Goal: Task Accomplishment & Management: Complete application form

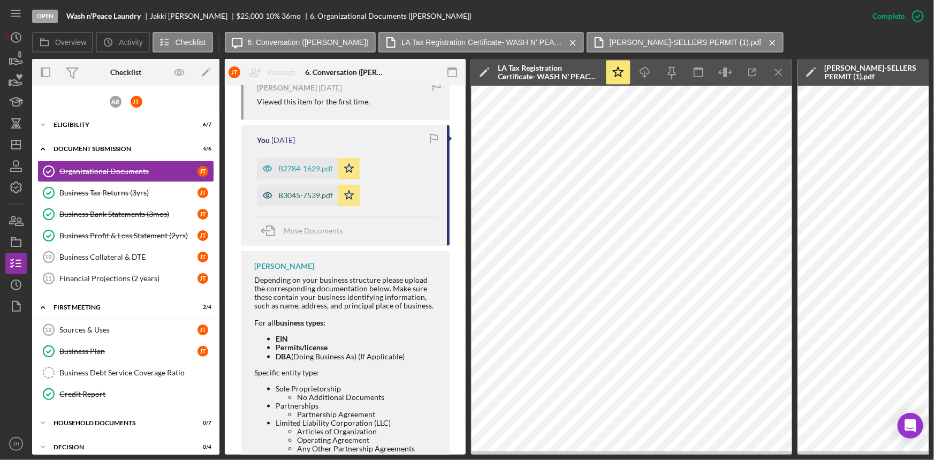
scroll to position [547, 0]
click at [304, 162] on div "B2784-1629.pdf" at bounding box center [305, 166] width 55 height 9
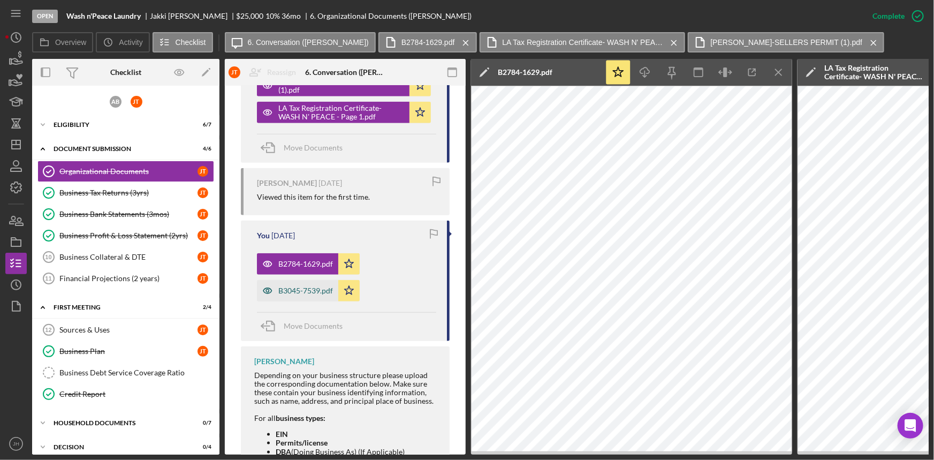
scroll to position [401, 0]
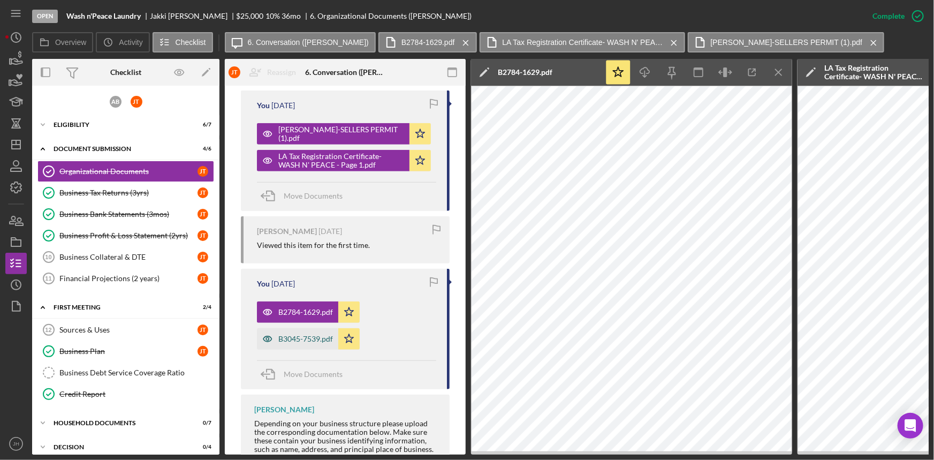
click at [307, 331] on div "B3045-7539.pdf" at bounding box center [297, 338] width 81 height 21
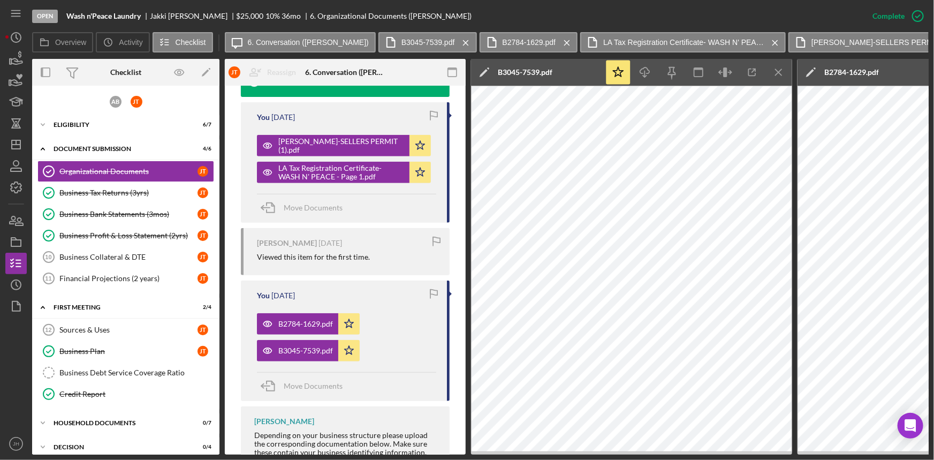
scroll to position [371, 0]
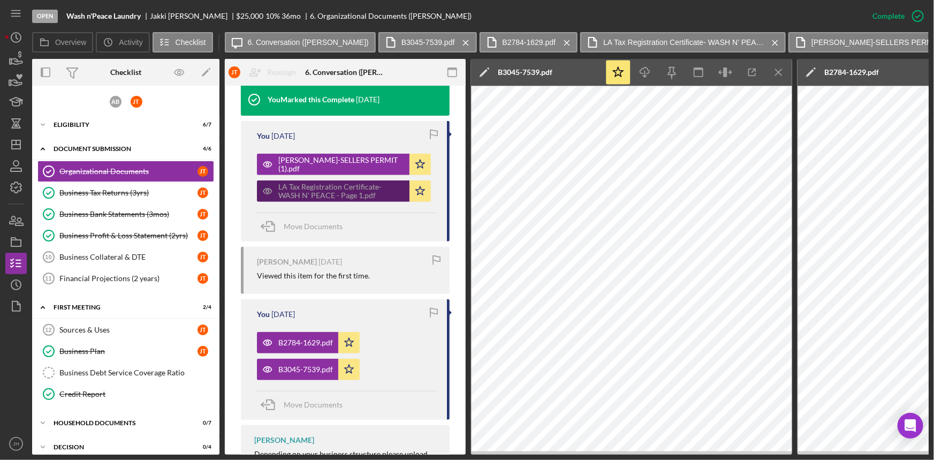
click at [346, 182] on div "LA Tax Registration Certificate- WASH N' PEACE - Page 1.pdf" at bounding box center [341, 190] width 126 height 17
click at [780, 75] on icon "Icon/Menu Close" at bounding box center [779, 72] width 24 height 24
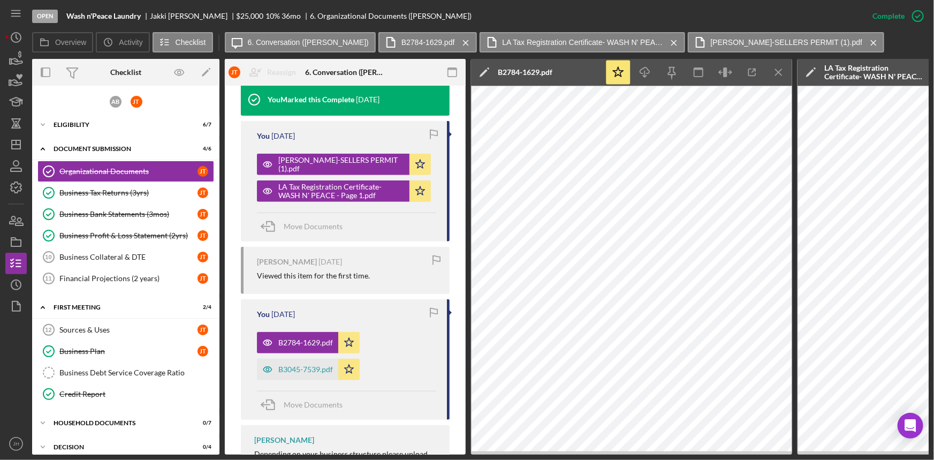
click at [780, 75] on icon "Icon/Menu Close" at bounding box center [779, 72] width 24 height 24
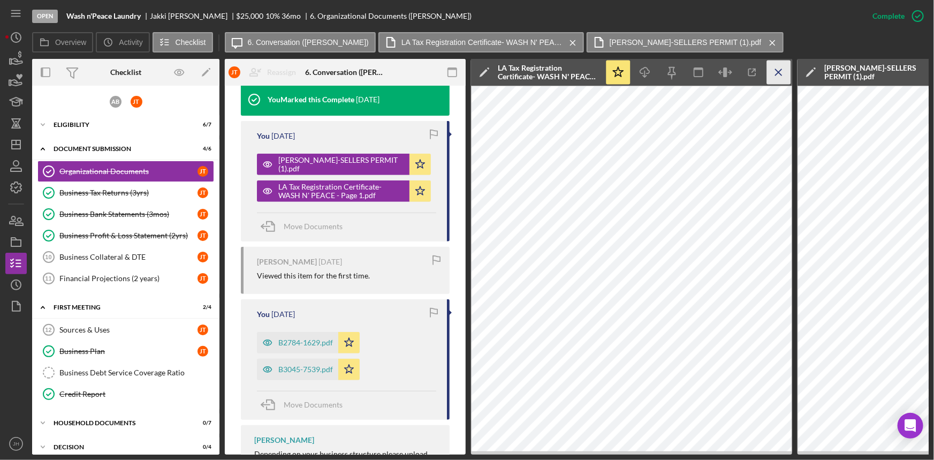
click at [781, 74] on icon "Icon/Menu Close" at bounding box center [779, 72] width 24 height 24
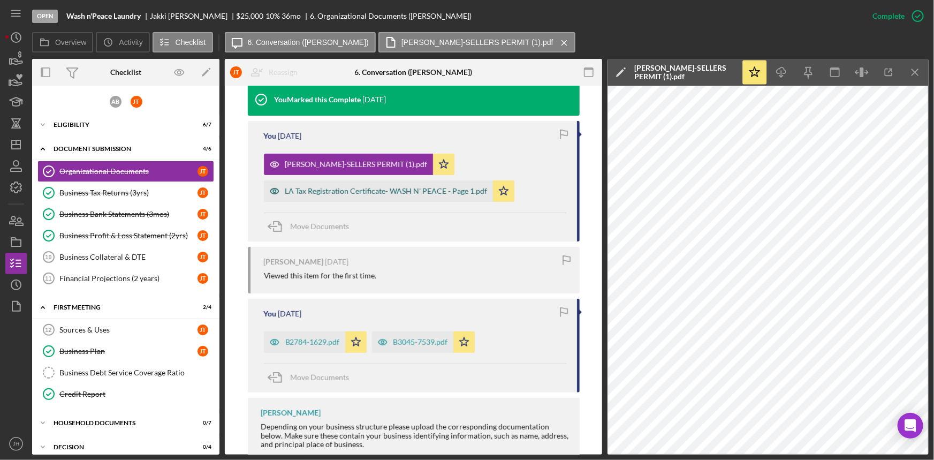
click at [331, 190] on div "LA Tax Registration Certificate- WASH N' PEACE - Page 1.pdf" at bounding box center [386, 191] width 202 height 9
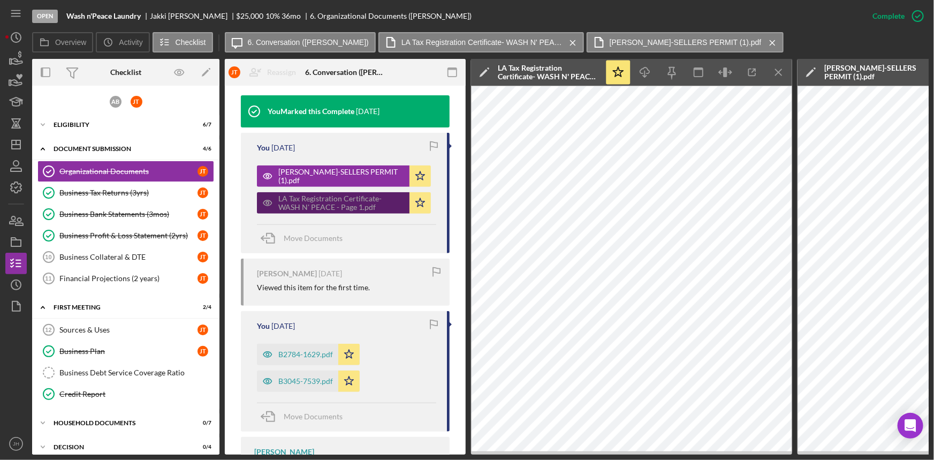
scroll to position [371, 0]
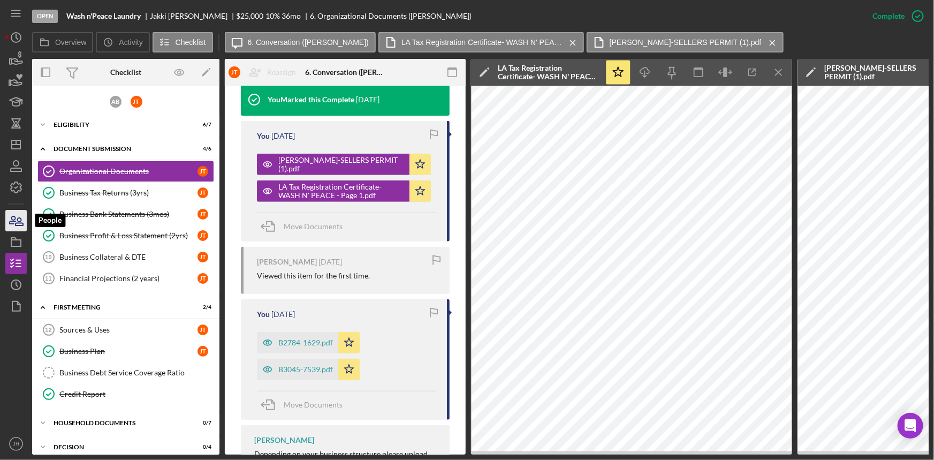
click at [5, 222] on icon "button" at bounding box center [16, 220] width 27 height 27
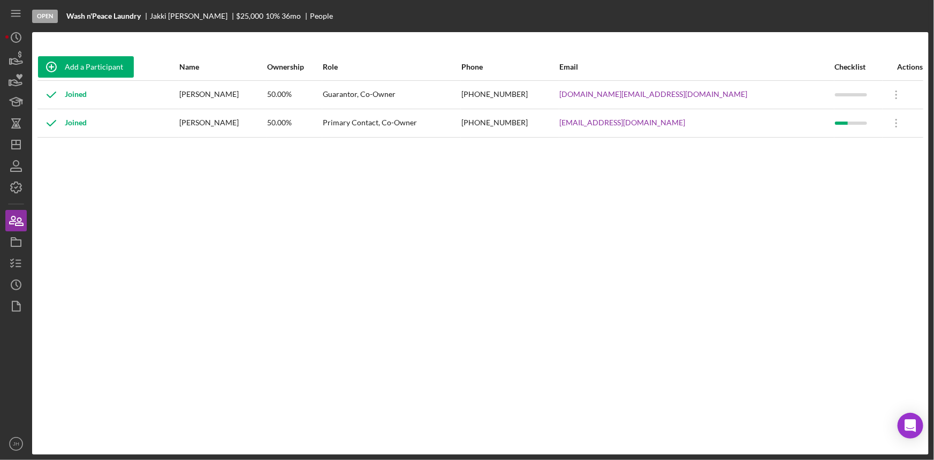
click at [430, 165] on div "Add a Participant Name Ownership Role Phone Email Checklist Actions Joined Anth…" at bounding box center [480, 243] width 896 height 379
drag, startPoint x: 616, startPoint y: 119, endPoint x: 556, endPoint y: 123, distance: 60.0
click at [556, 123] on tr "Joined Jakki Taylor 50.00% Primary Contact, Co-Owner (917) 226-4863 taylorbrook…" at bounding box center [479, 123] width 885 height 28
click at [13, 246] on rect "button" at bounding box center [16, 243] width 10 height 6
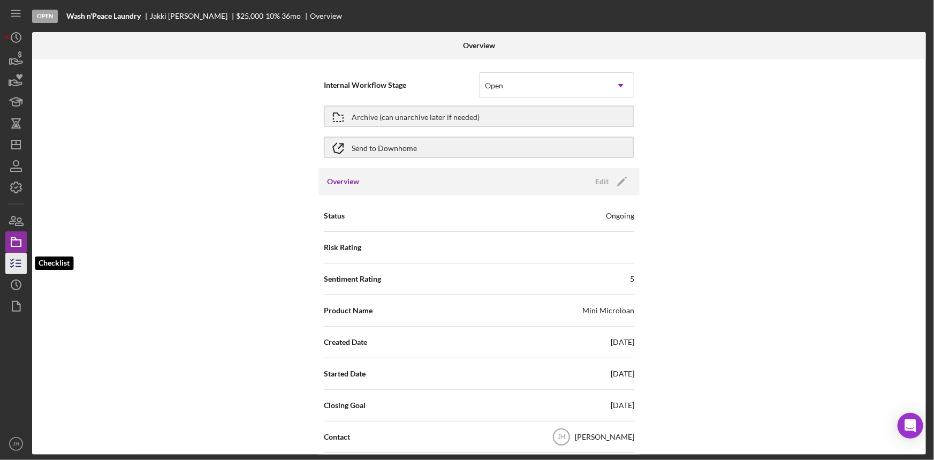
click at [13, 269] on icon "button" at bounding box center [16, 263] width 27 height 27
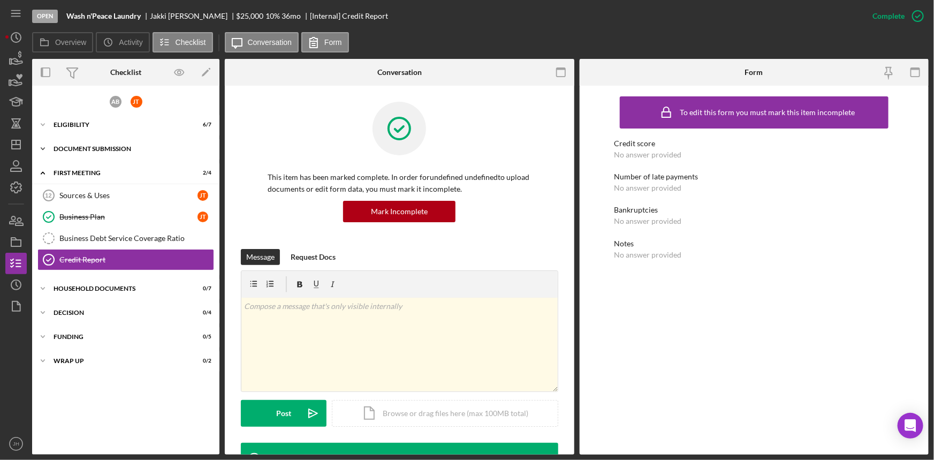
click at [101, 146] on div "Document Submission" at bounding box center [130, 149] width 152 height 6
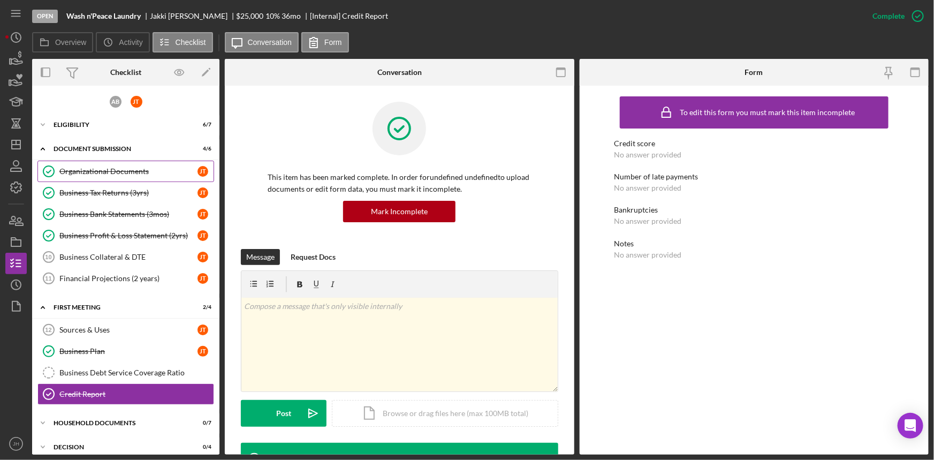
click at [155, 168] on div "Organizational Documents" at bounding box center [128, 171] width 138 height 9
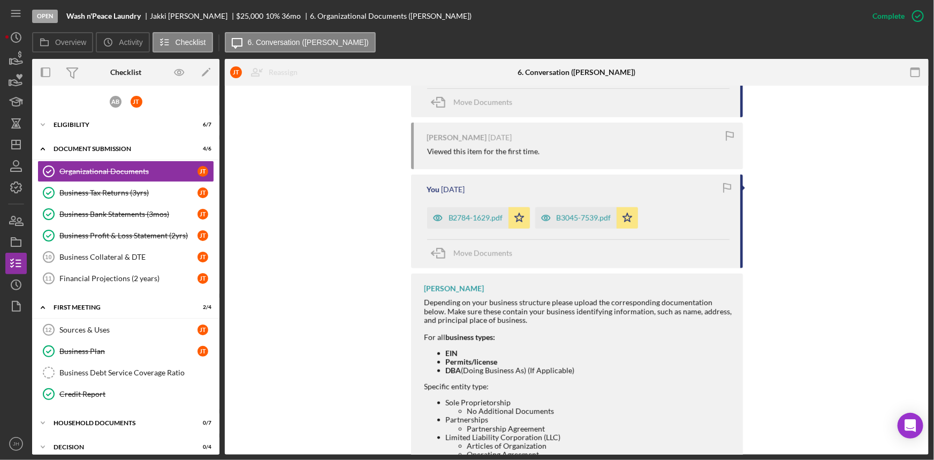
scroll to position [486, 0]
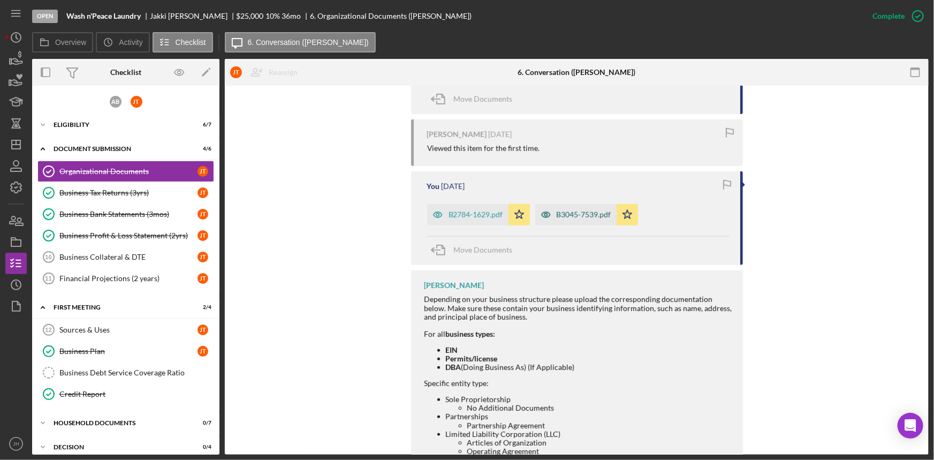
click at [589, 219] on div "B3045-7539.pdf" at bounding box center [575, 214] width 81 height 21
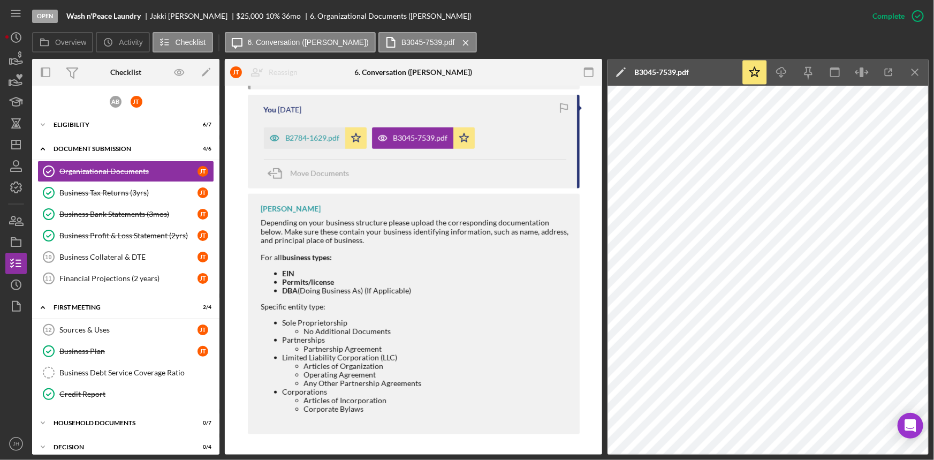
scroll to position [564, 0]
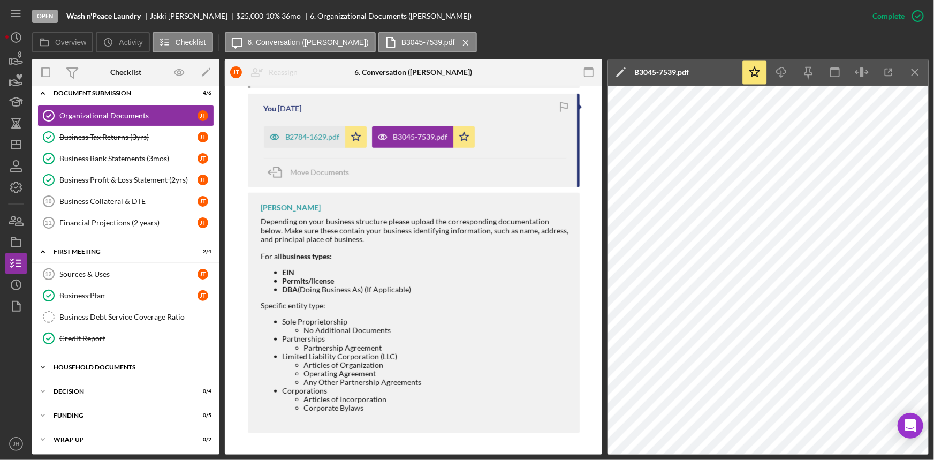
click at [104, 369] on div "Icon/Expander Household Documents 0 / 7" at bounding box center [125, 366] width 187 height 21
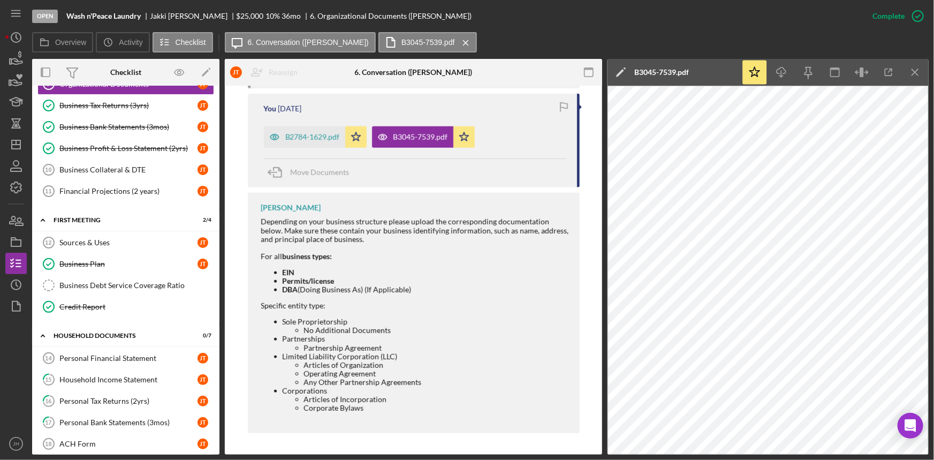
scroll to position [202, 0]
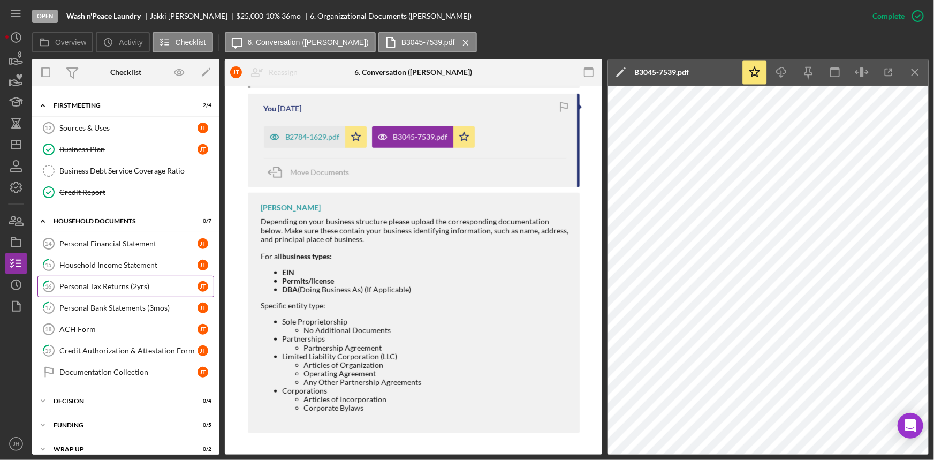
click at [136, 277] on link "16 Personal Tax Returns (2yrs) J T" at bounding box center [125, 286] width 177 height 21
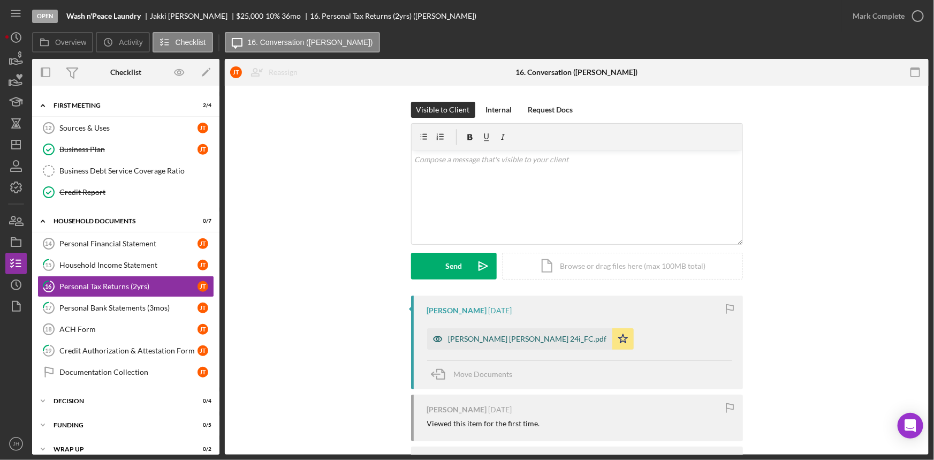
click at [474, 331] on div "[PERSON_NAME] [PERSON_NAME] 24i_FC.pdf" at bounding box center [519, 338] width 185 height 21
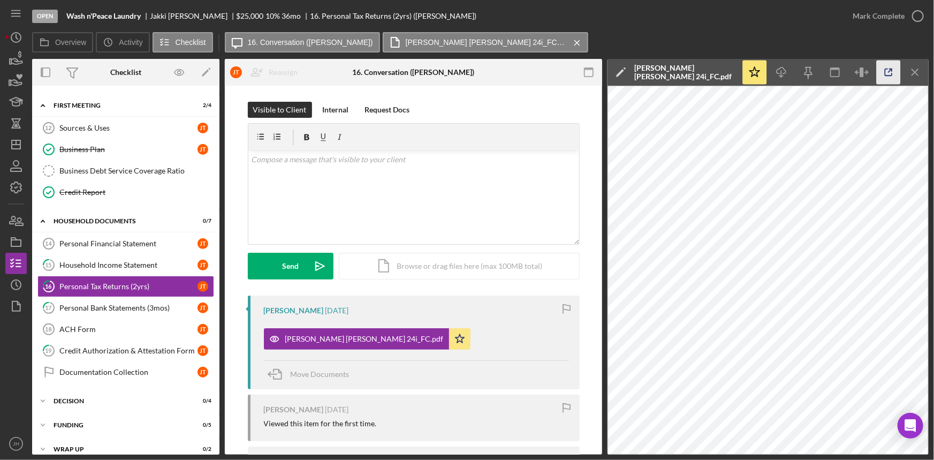
click at [881, 79] on icon "button" at bounding box center [888, 72] width 24 height 24
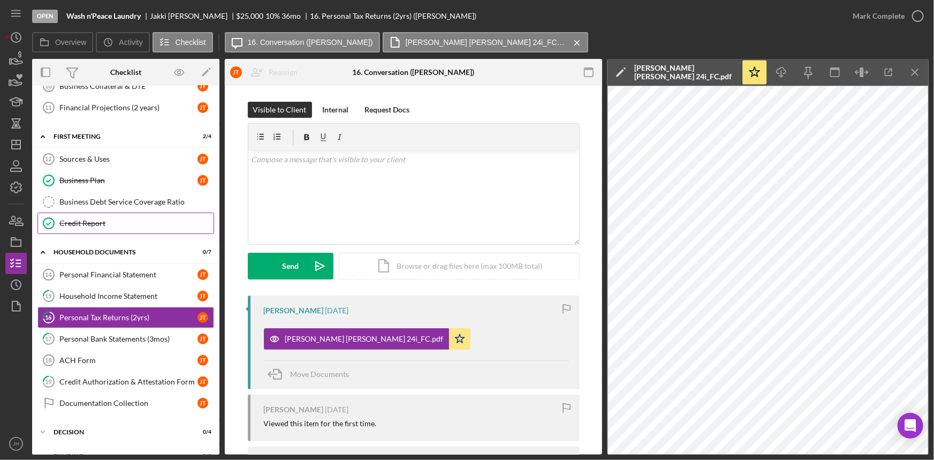
scroll to position [153, 0]
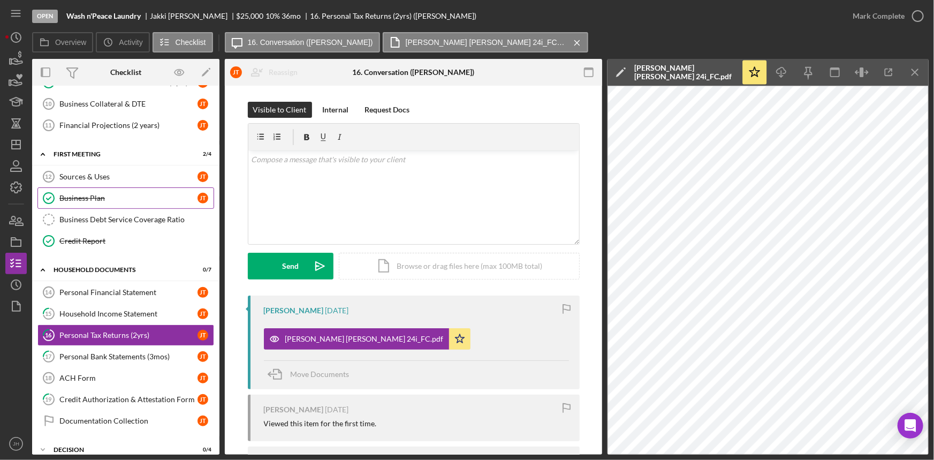
click at [131, 198] on div "Business Plan" at bounding box center [128, 198] width 138 height 9
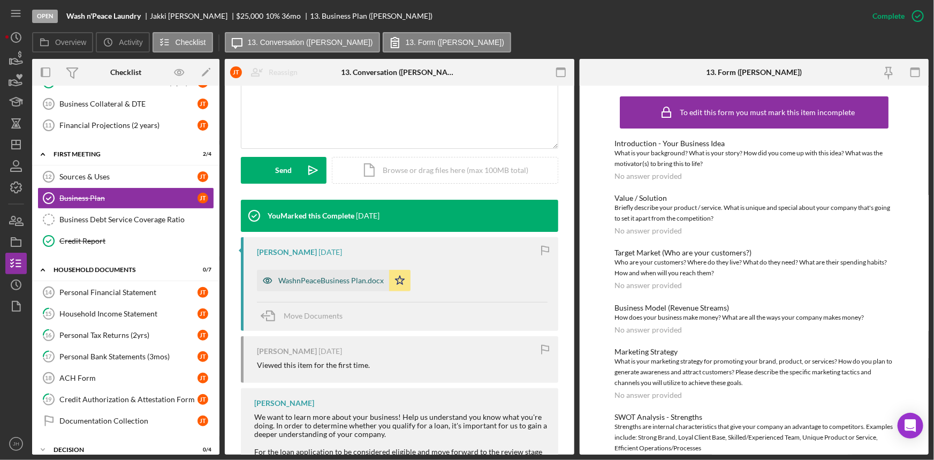
click at [349, 278] on div "WashnPeaceBusiness Plan.docx" at bounding box center [330, 280] width 105 height 9
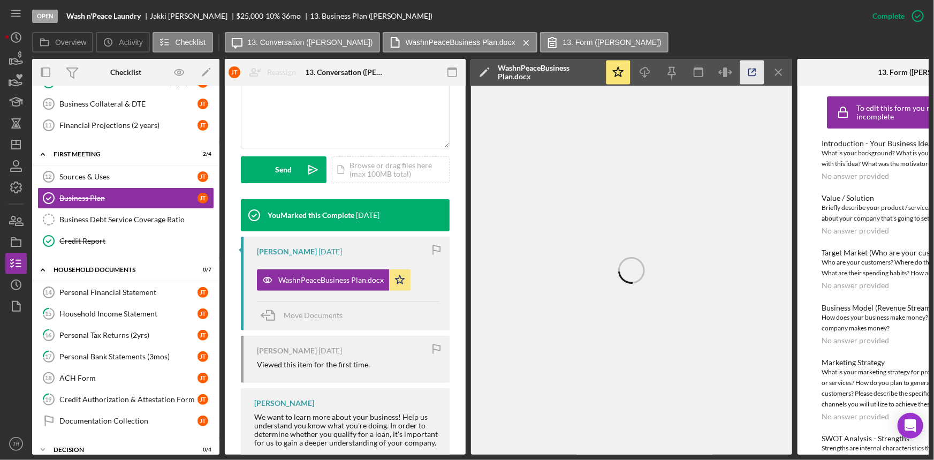
click at [748, 75] on icon "button" at bounding box center [751, 72] width 7 height 7
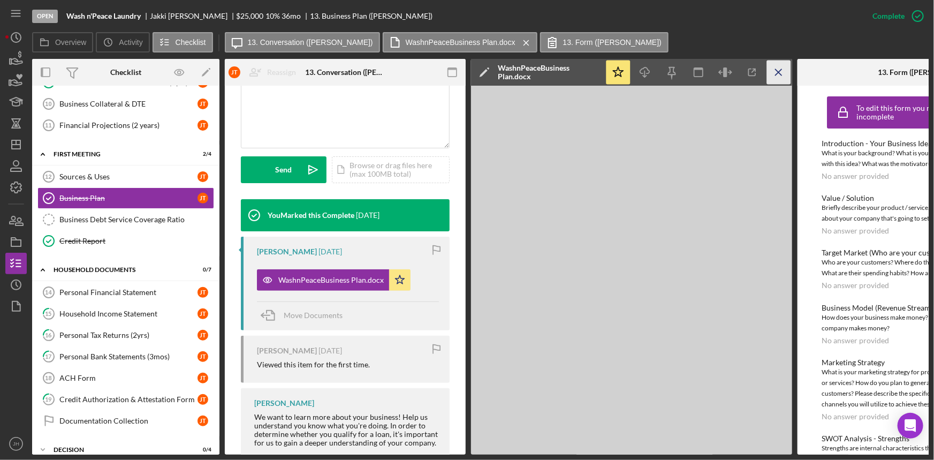
click at [775, 77] on icon "Icon/Menu Close" at bounding box center [779, 72] width 24 height 24
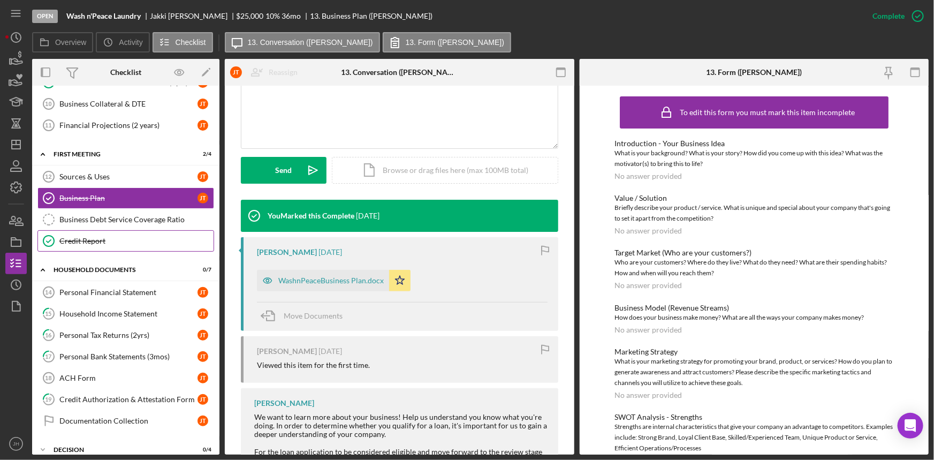
scroll to position [7, 0]
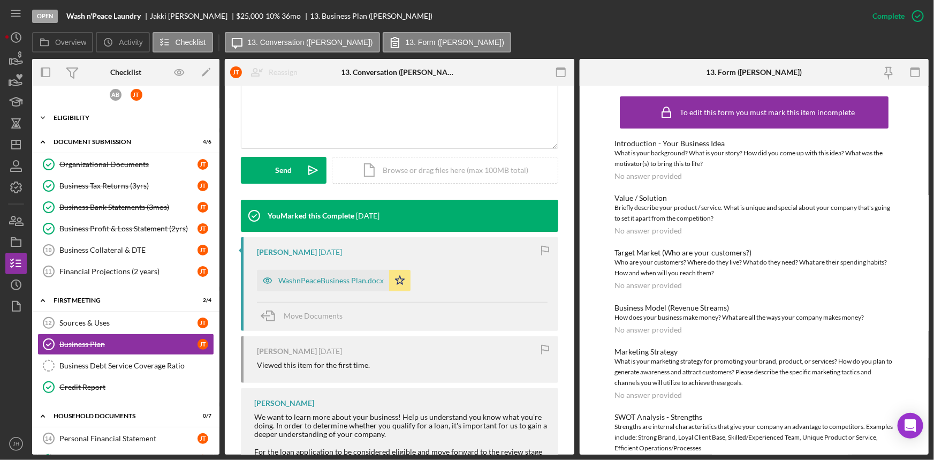
click at [98, 114] on div "Eligibility" at bounding box center [130, 117] width 152 height 6
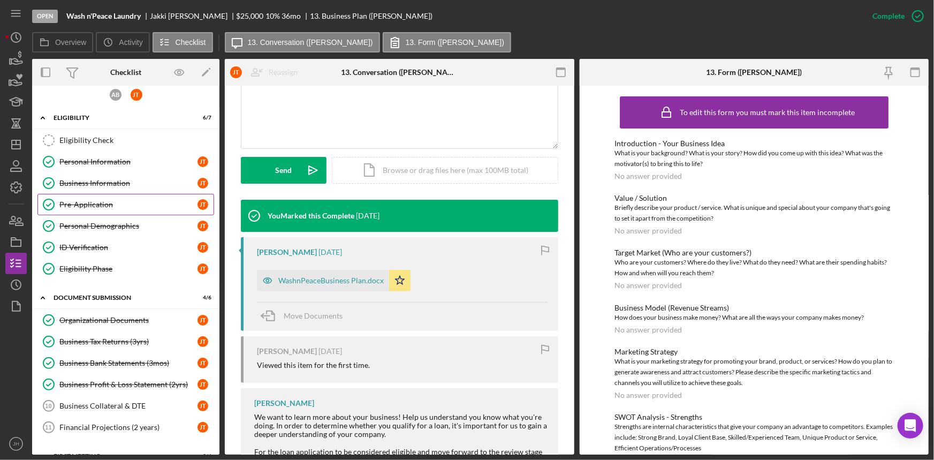
click at [112, 208] on link "Pre-Application Pre-Application J T" at bounding box center [125, 204] width 177 height 21
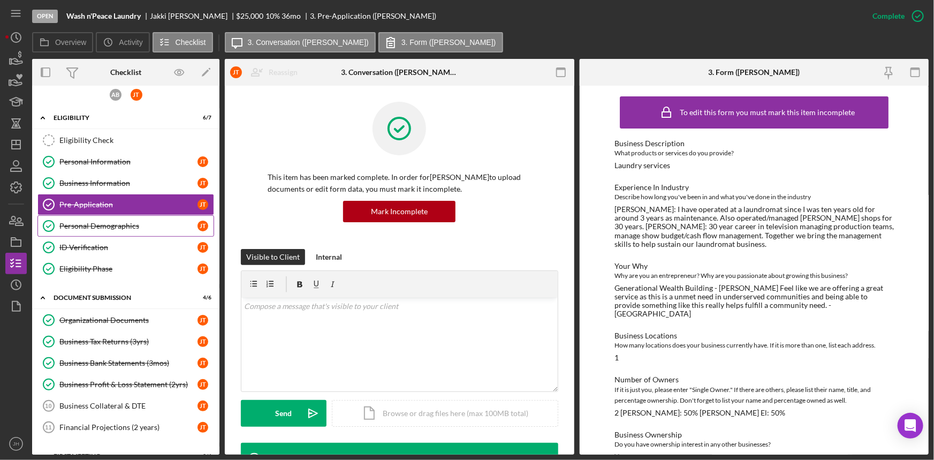
scroll to position [56, 0]
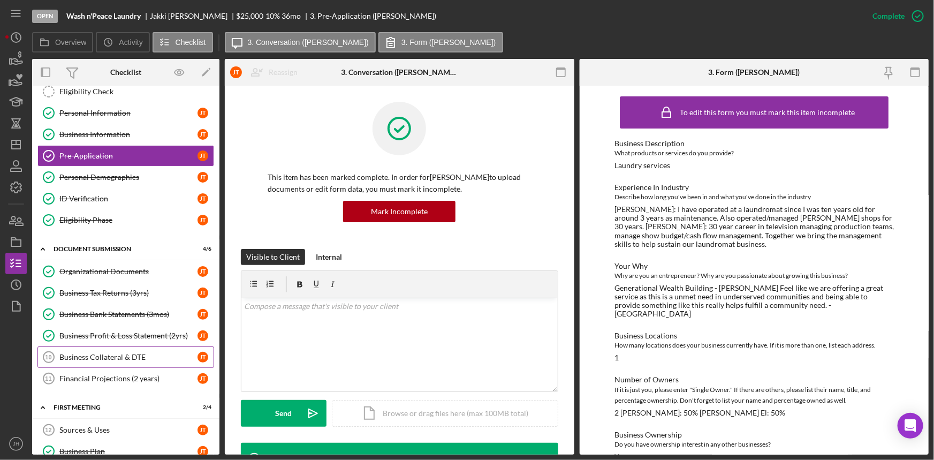
click at [119, 353] on div "Business Collateral & DTE" at bounding box center [128, 357] width 138 height 9
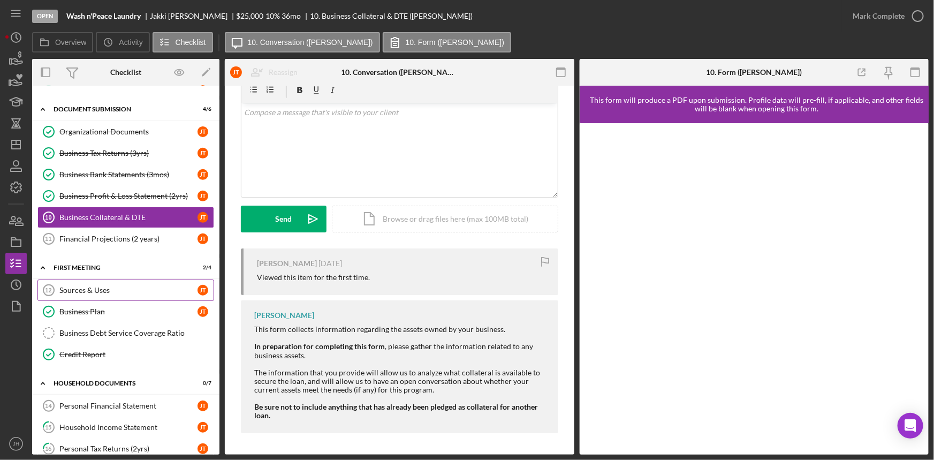
scroll to position [250, 0]
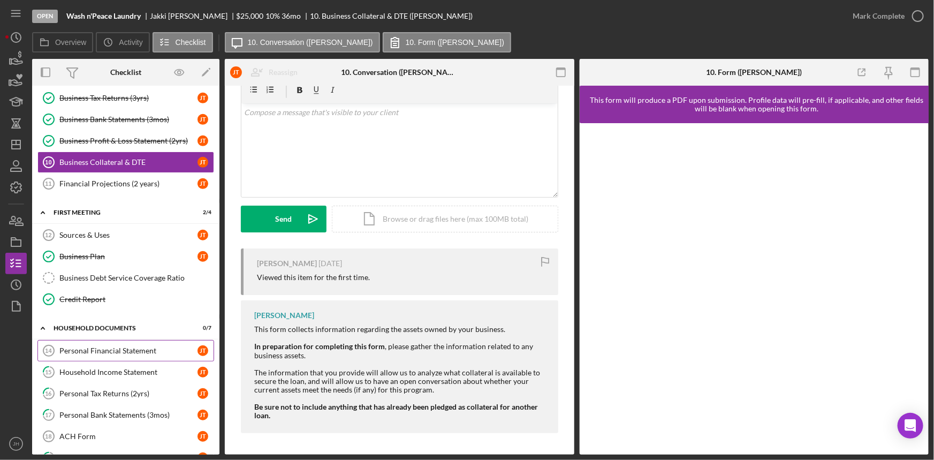
click at [133, 354] on link "Personal Financial Statement 14 Personal Financial Statement J T" at bounding box center [125, 350] width 177 height 21
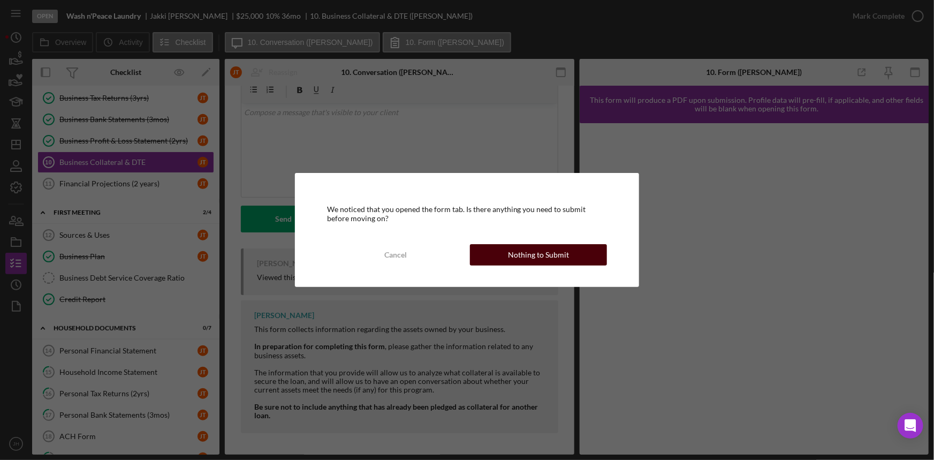
click at [506, 257] on button "Nothing to Submit" at bounding box center [538, 254] width 137 height 21
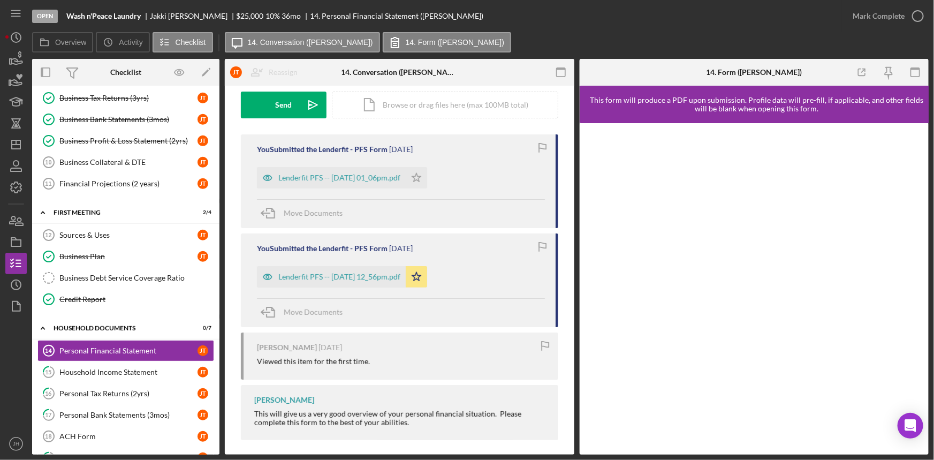
scroll to position [167, 0]
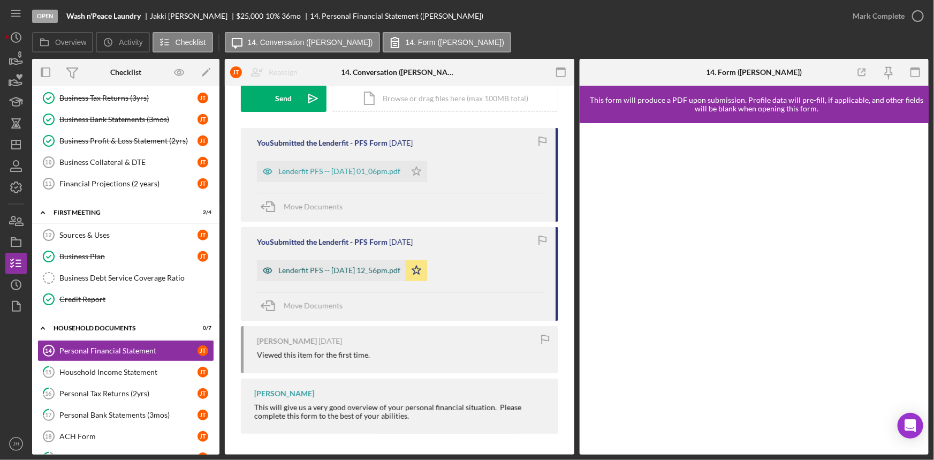
click at [370, 269] on div "Lenderfit PFS -- 2025-10-03 12_56pm.pdf" at bounding box center [339, 270] width 122 height 9
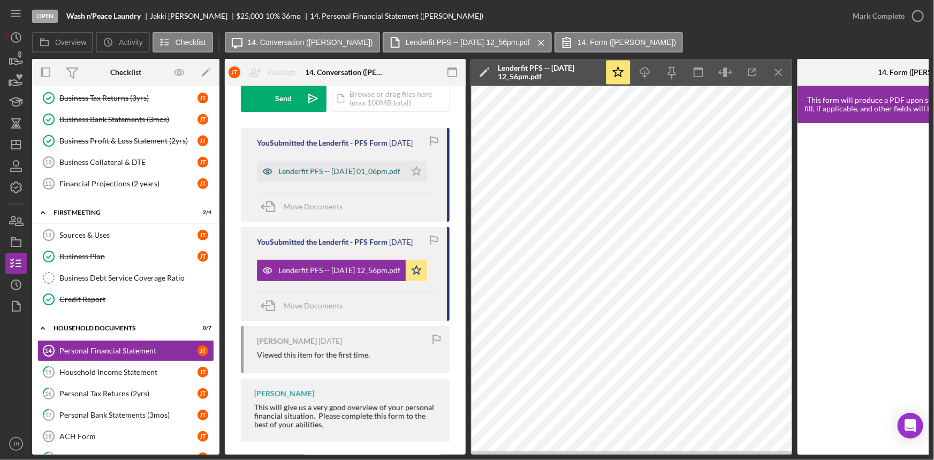
click at [328, 175] on div "Lenderfit PFS -- 2025-10-03 01_06pm.pdf" at bounding box center [339, 171] width 122 height 9
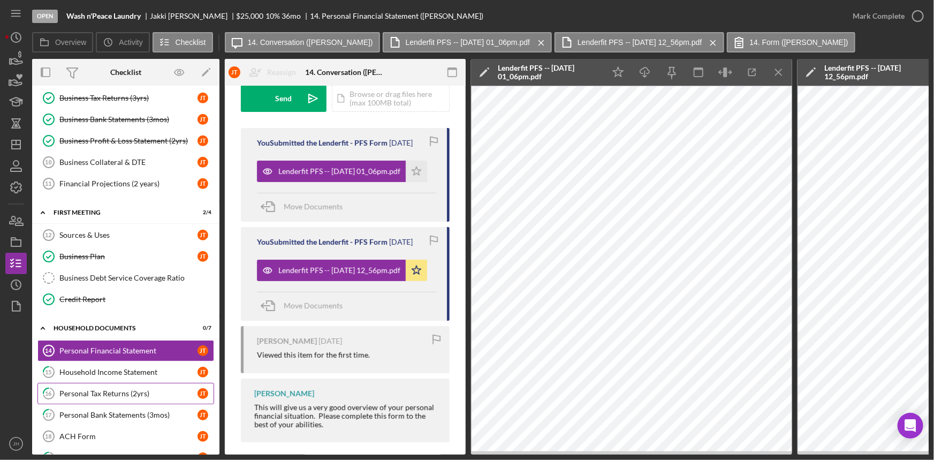
click at [101, 396] on link "16 Personal Tax Returns (2yrs) J T" at bounding box center [125, 393] width 177 height 21
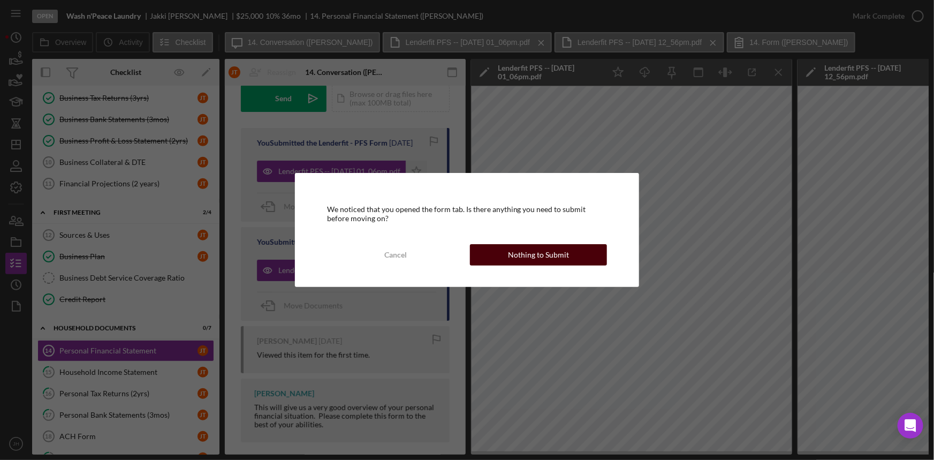
click at [564, 258] on div "Nothing to Submit" at bounding box center [538, 254] width 61 height 21
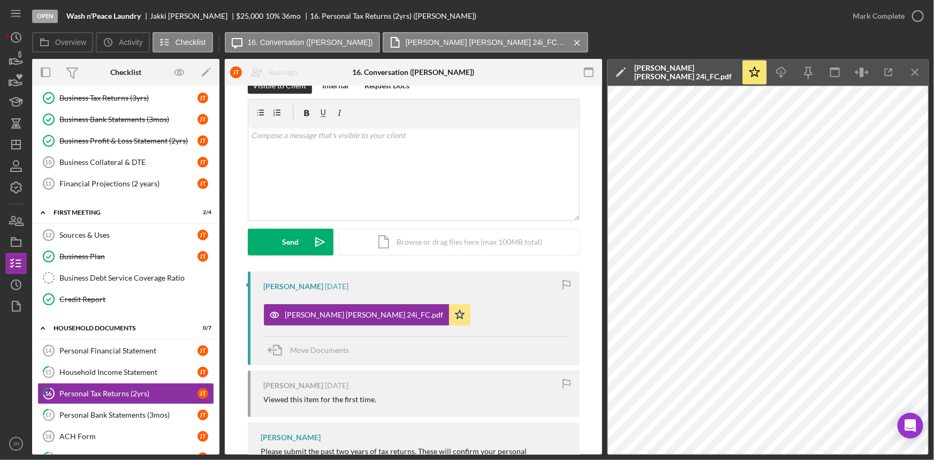
scroll to position [48, 0]
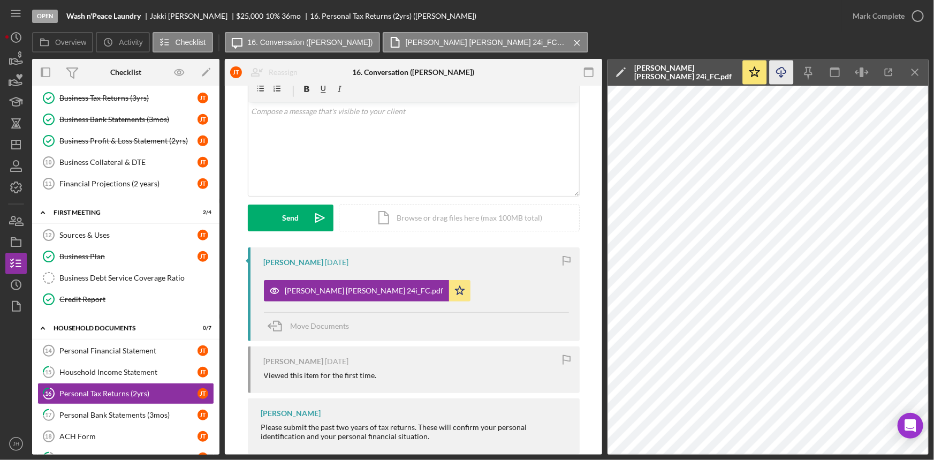
click at [784, 75] on icon "Icon/Download" at bounding box center [781, 72] width 24 height 24
click at [884, 71] on icon "button" at bounding box center [888, 72] width 24 height 24
click at [122, 368] on div "Household Income Statement" at bounding box center [128, 372] width 138 height 9
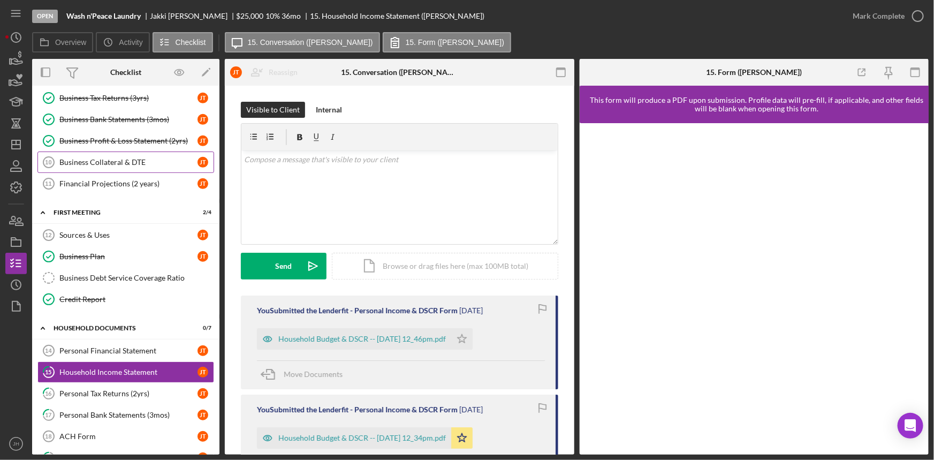
scroll to position [202, 0]
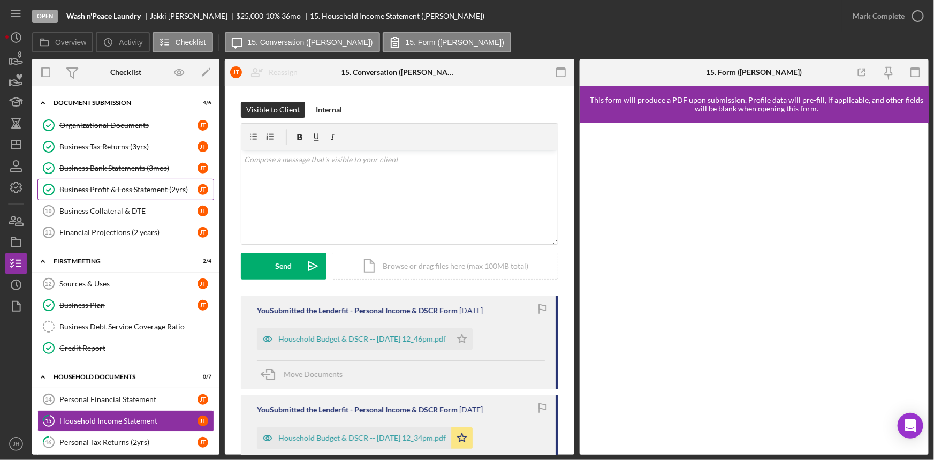
click at [128, 187] on div "Business Profit & Loss Statement (2yrs)" at bounding box center [128, 189] width 138 height 9
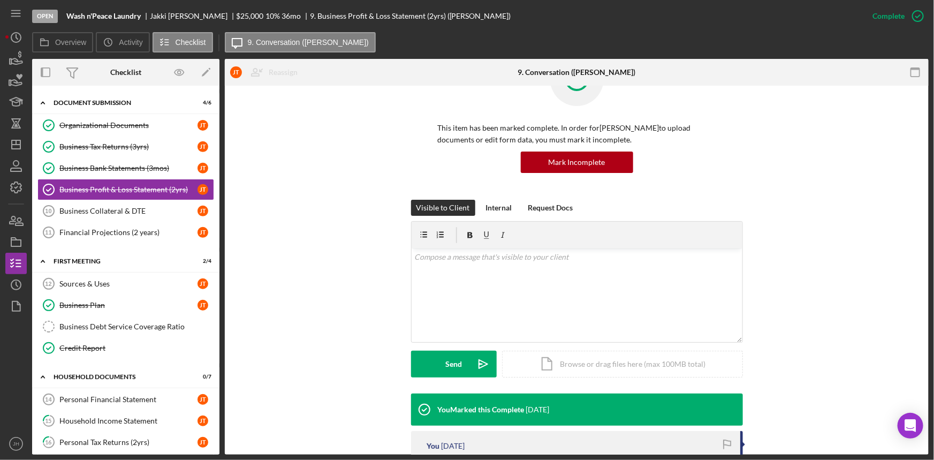
scroll to position [97, 0]
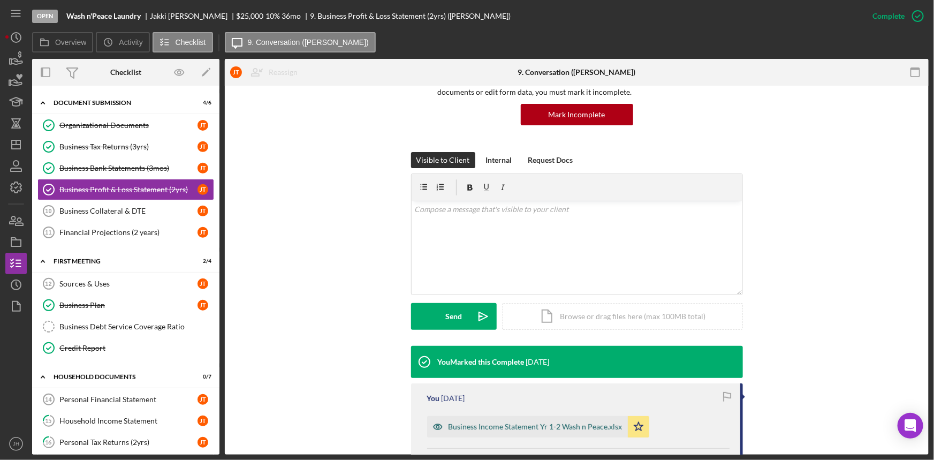
click at [484, 426] on div "Business Income Statement Yr 1-2 Wash n Peace.xlsx" at bounding box center [535, 426] width 174 height 9
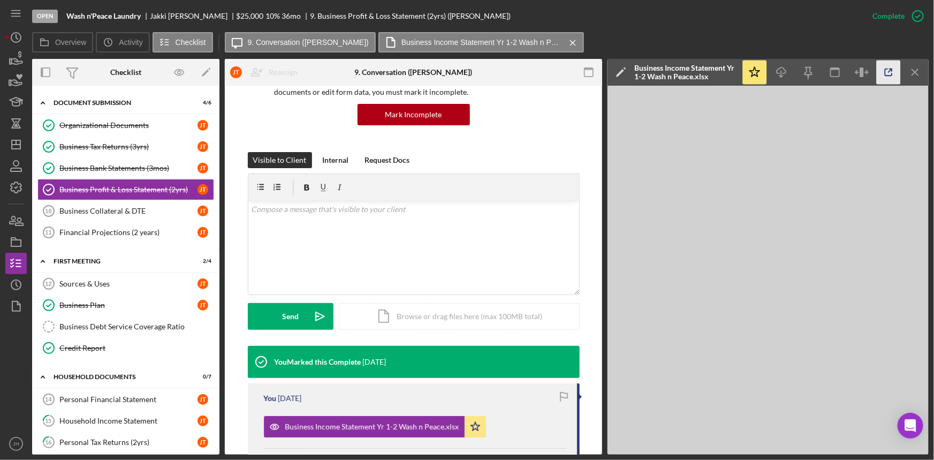
click at [883, 75] on icon "button" at bounding box center [888, 72] width 24 height 24
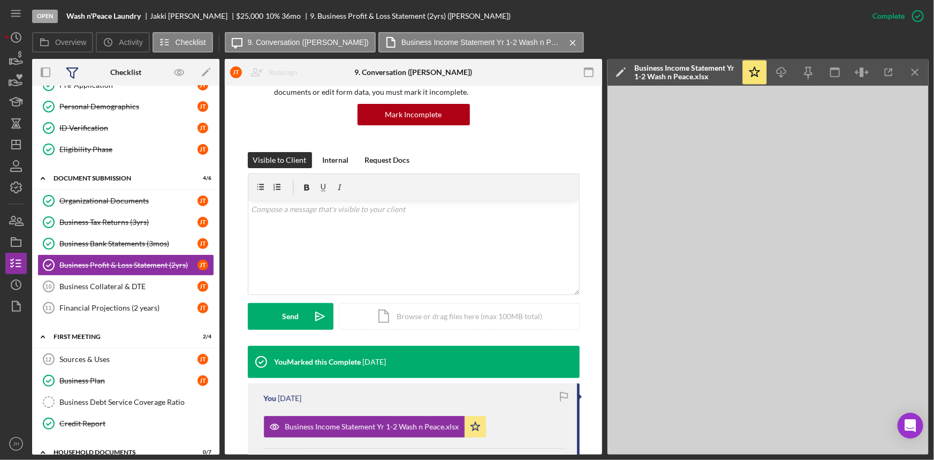
scroll to position [123, 0]
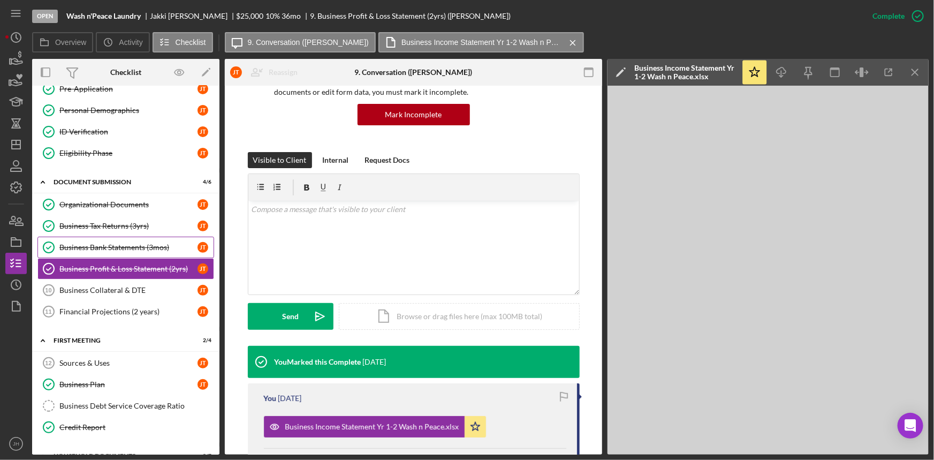
click at [105, 240] on link "Business Bank Statements (3mos) Business Bank Statements (3mos) J T" at bounding box center [125, 246] width 177 height 21
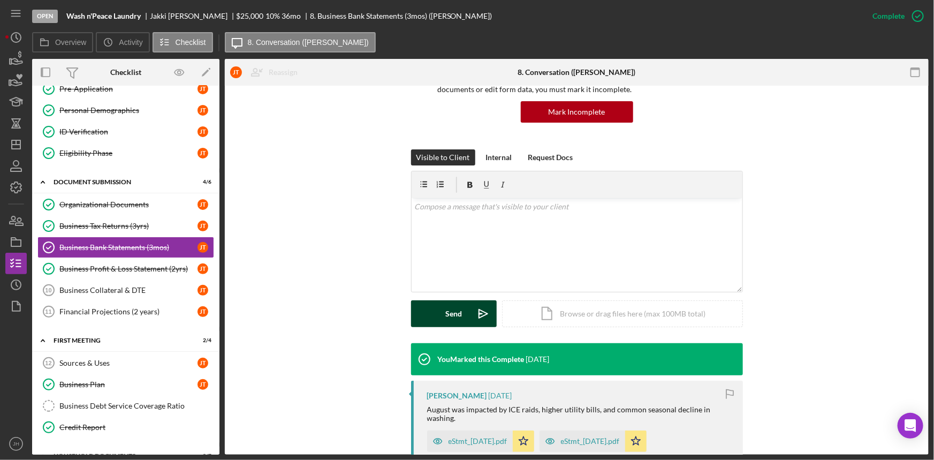
scroll to position [292, 0]
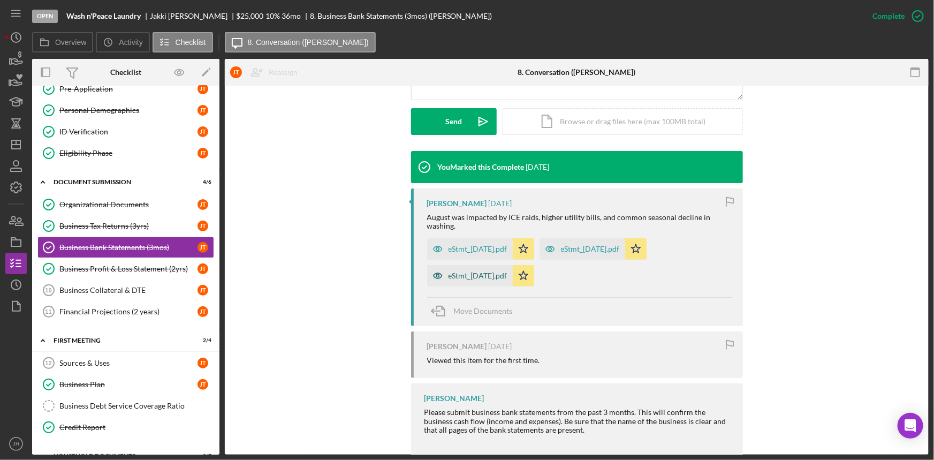
click at [483, 278] on div "eStmt_2025-08-29.pdf" at bounding box center [477, 275] width 59 height 9
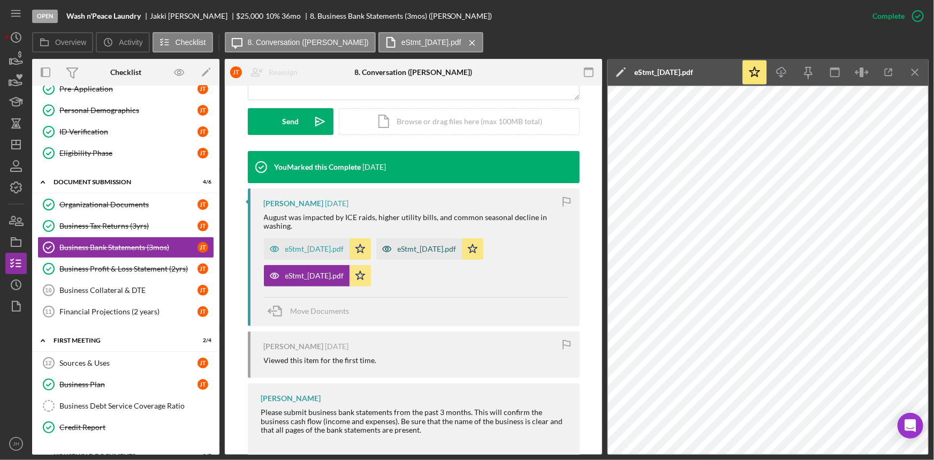
click at [452, 246] on div "eStmt_2025-07-31.pdf" at bounding box center [427, 249] width 59 height 9
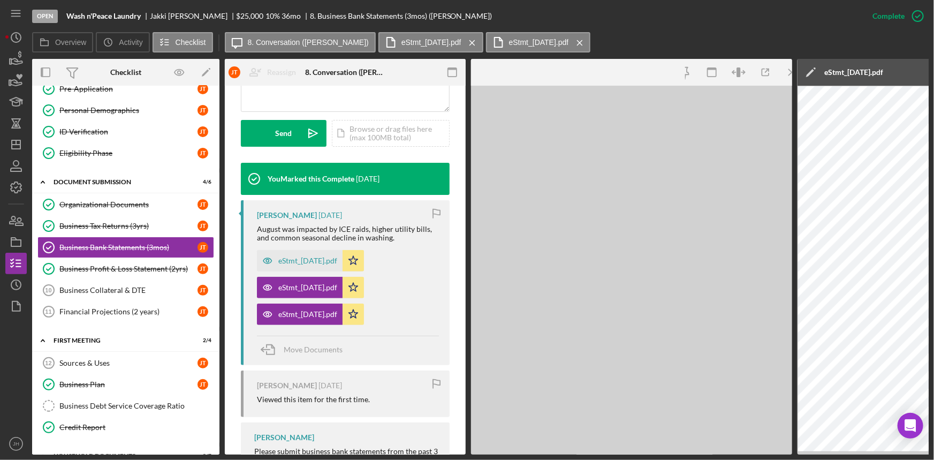
scroll to position [304, 0]
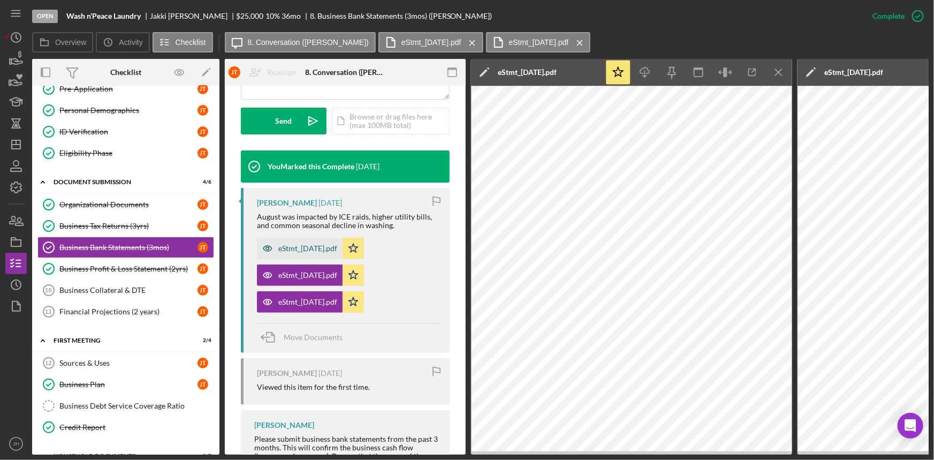
click at [290, 245] on div "eStmt_2025-06-30.pdf" at bounding box center [307, 248] width 59 height 9
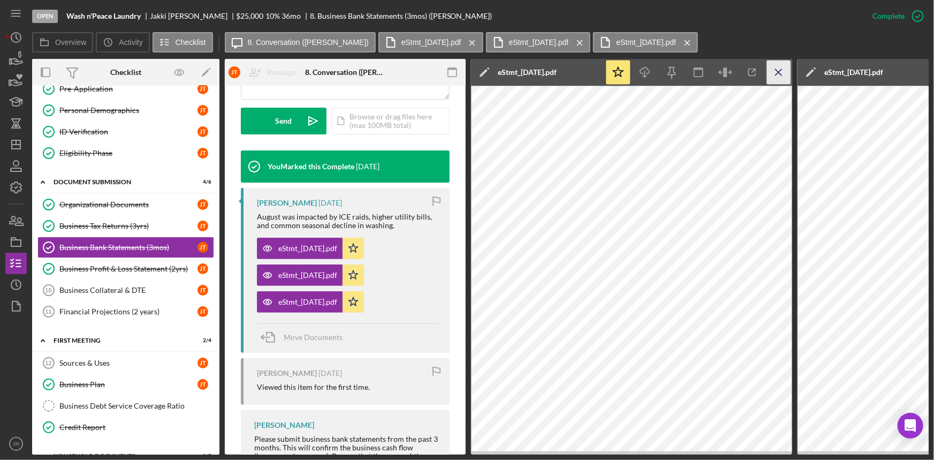
click at [784, 75] on icon "Icon/Menu Close" at bounding box center [779, 72] width 24 height 24
click at [781, 71] on icon "Icon/Menu Close" at bounding box center [779, 72] width 24 height 24
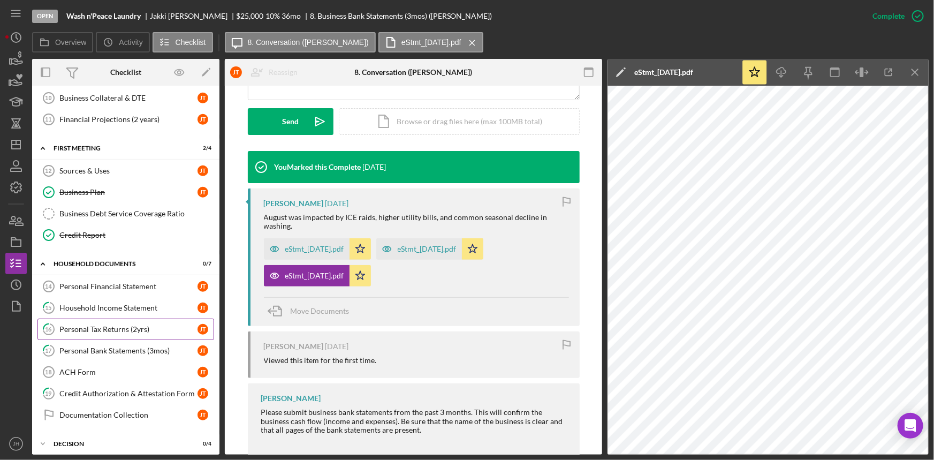
scroll to position [317, 0]
click at [149, 324] on div "Personal Tax Returns (2yrs)" at bounding box center [128, 327] width 138 height 9
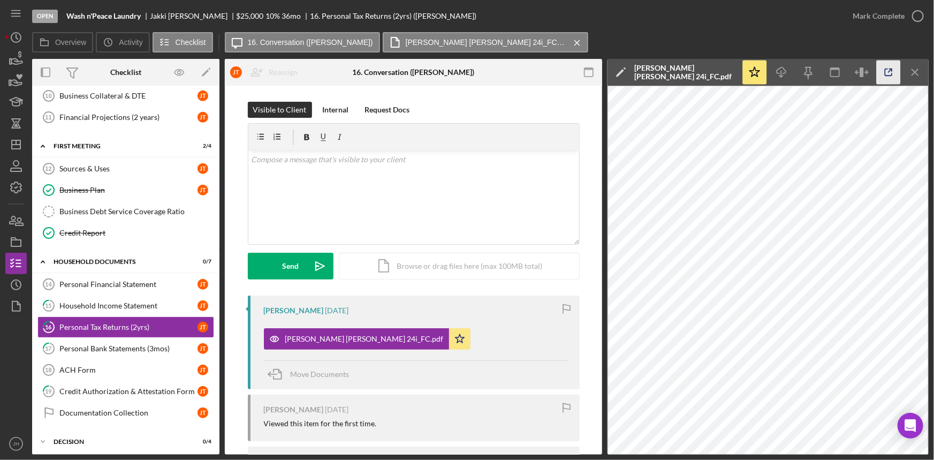
click at [892, 74] on icon "button" at bounding box center [888, 72] width 7 height 7
click at [128, 286] on link "Personal Financial Statement 14 Personal Financial Statement J T" at bounding box center [125, 283] width 177 height 21
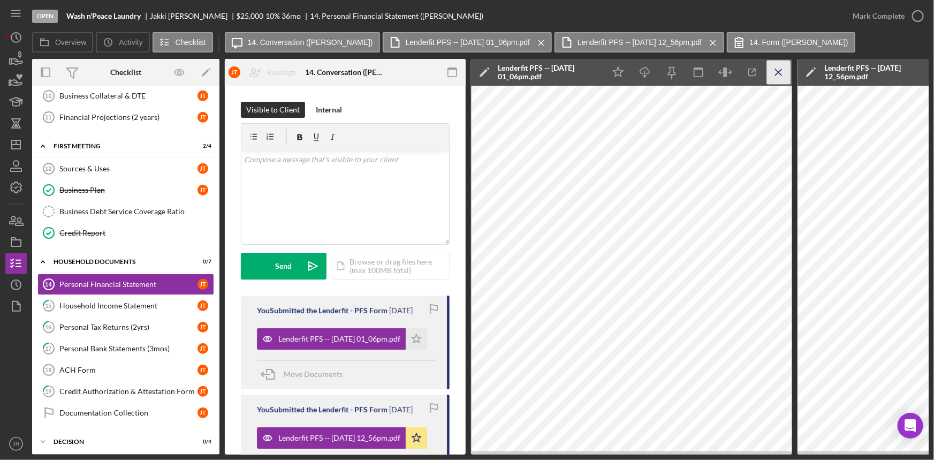
click at [771, 71] on icon "Icon/Menu Close" at bounding box center [779, 72] width 24 height 24
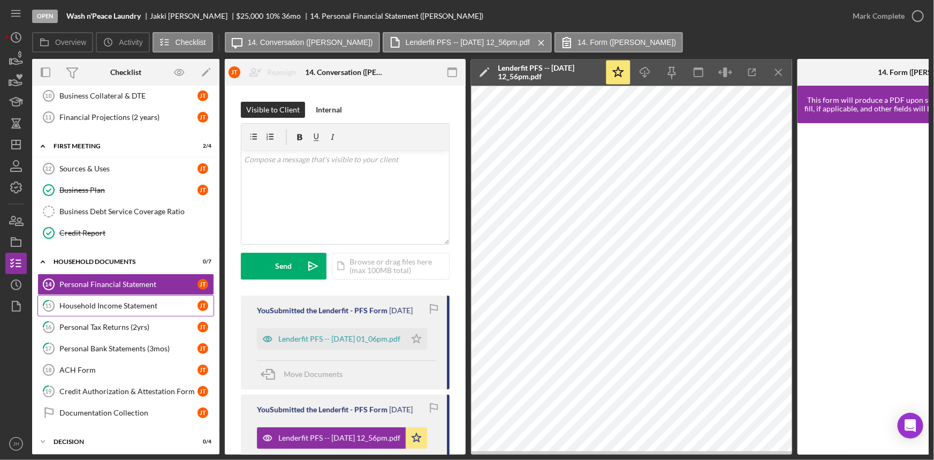
click at [152, 303] on div "Household Income Statement" at bounding box center [128, 305] width 138 height 9
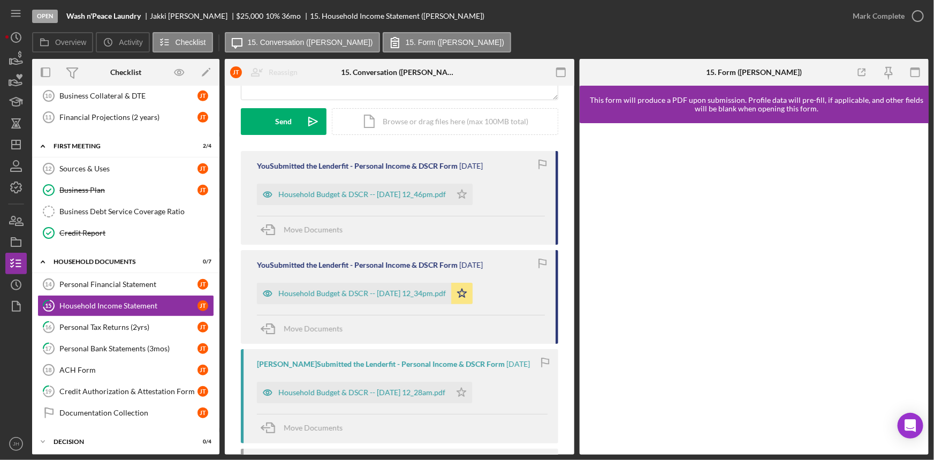
scroll to position [146, 0]
click at [389, 301] on div "Household Budget & DSCR -- 2025-10-03 12_34pm.pdf" at bounding box center [354, 291] width 194 height 21
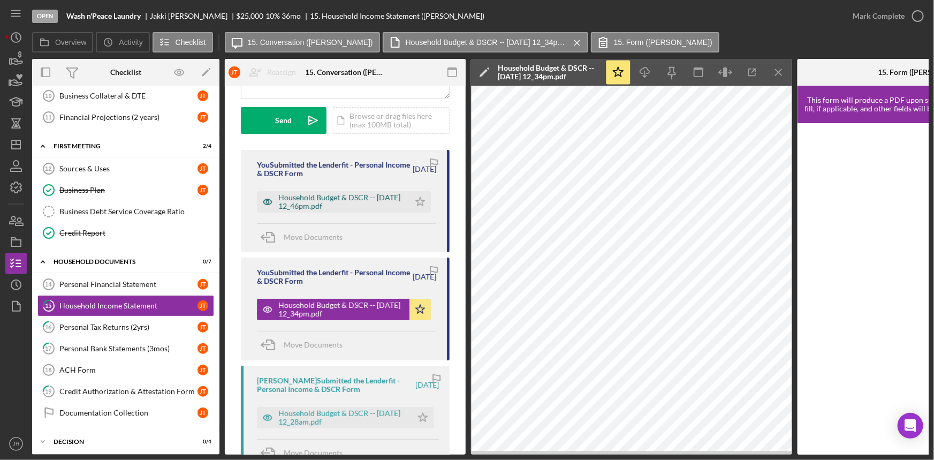
click at [329, 202] on div "Household Budget & DSCR -- 2025-10-03 12_46pm.pdf" at bounding box center [341, 201] width 126 height 17
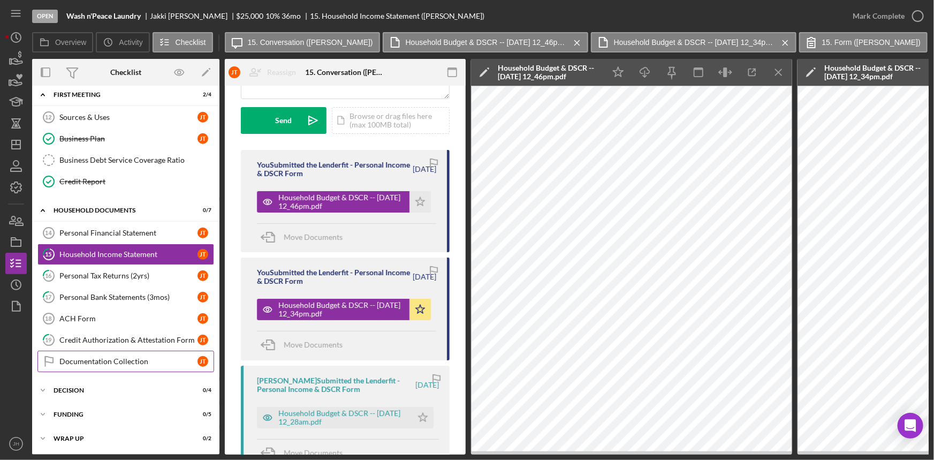
scroll to position [369, 0]
click at [109, 396] on div "Icon/Expander decision 0 / 4" at bounding box center [125, 389] width 187 height 21
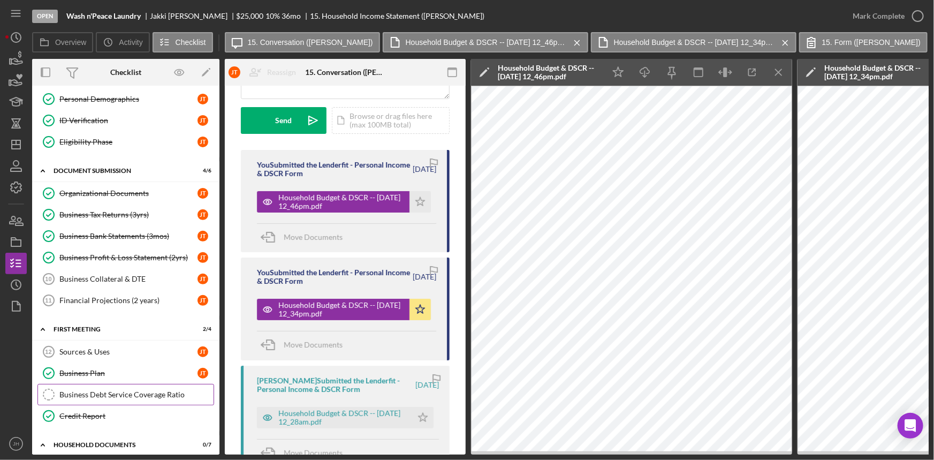
scroll to position [125, 0]
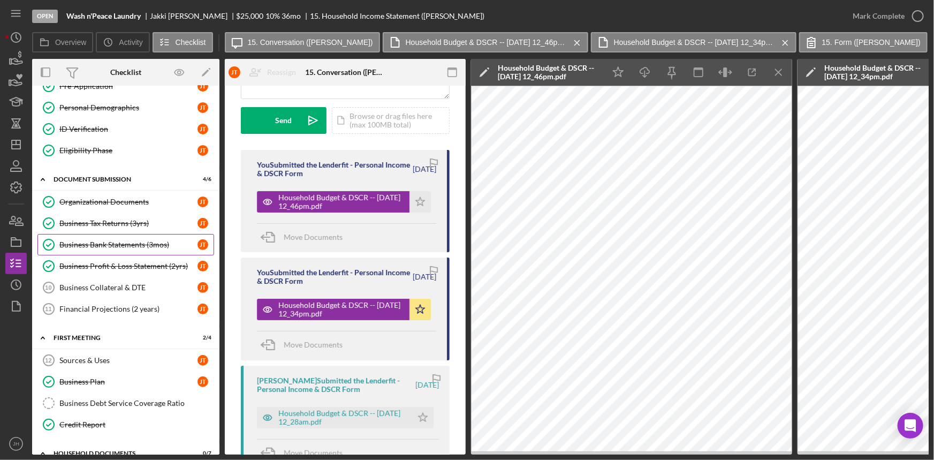
click at [142, 244] on div "Business Bank Statements (3mos)" at bounding box center [128, 244] width 138 height 9
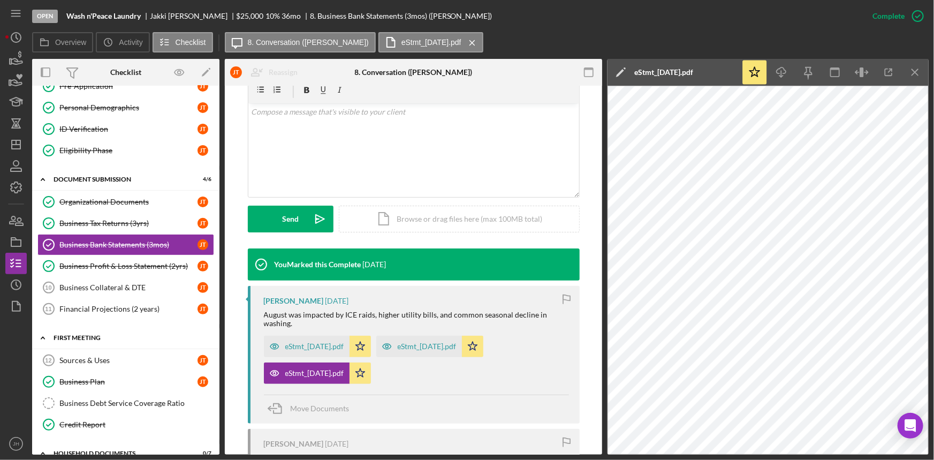
scroll to position [223, 0]
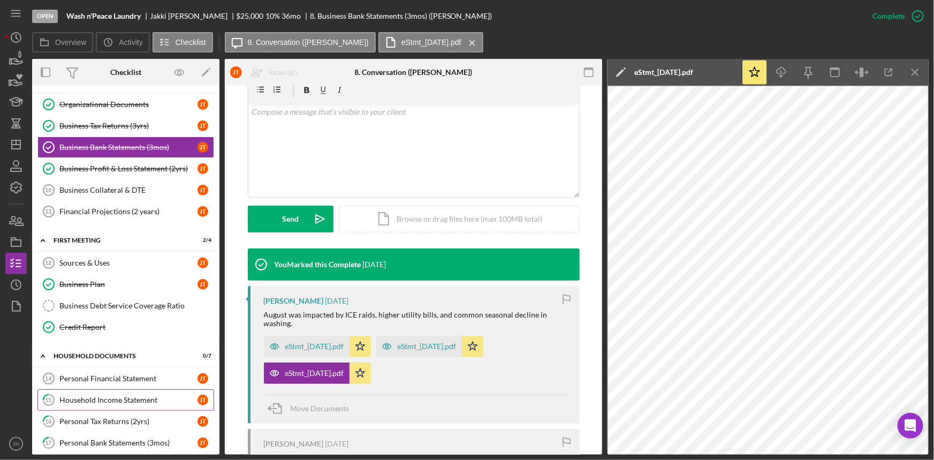
click at [128, 391] on link "15 Household Income Statement J T" at bounding box center [125, 399] width 177 height 21
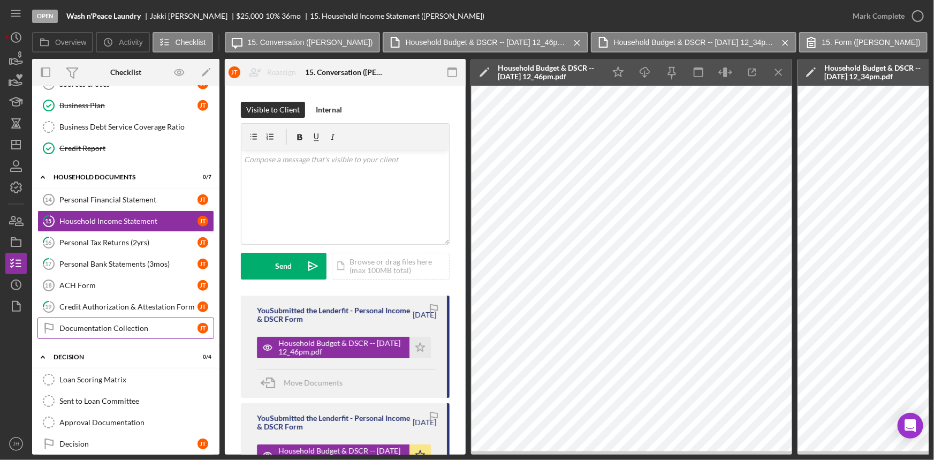
scroll to position [417, 0]
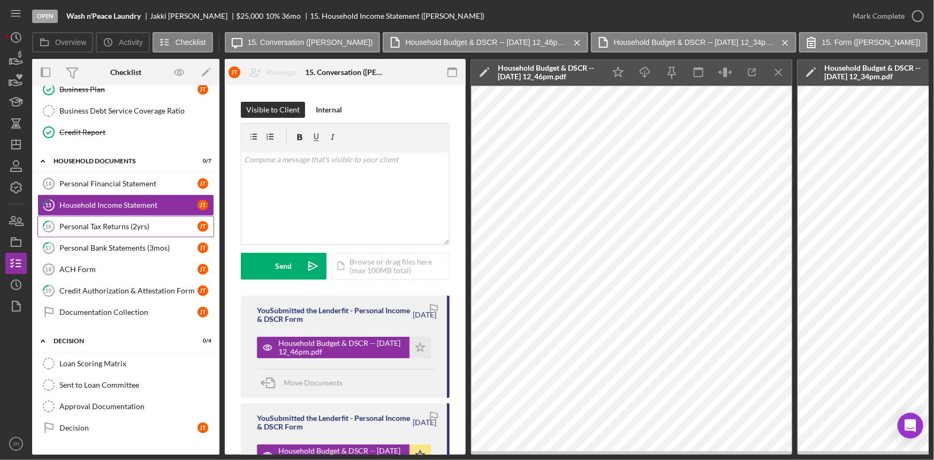
click at [140, 224] on div "Personal Tax Returns (2yrs)" at bounding box center [128, 226] width 138 height 9
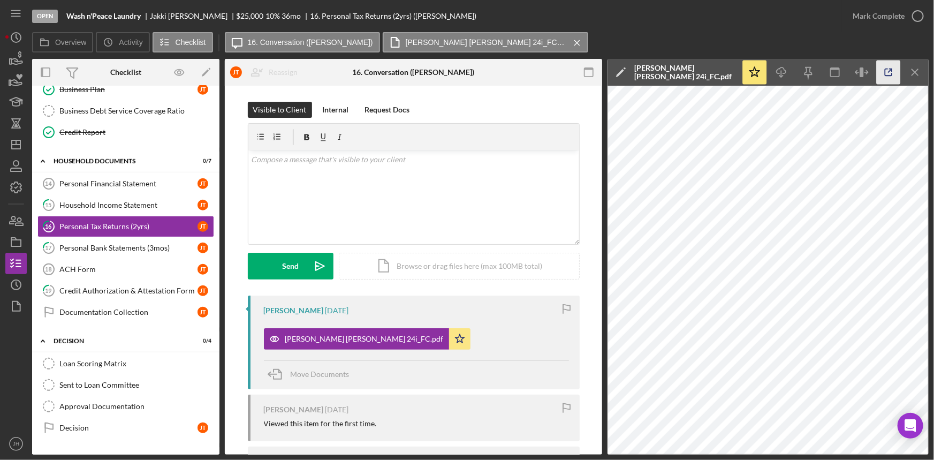
click at [896, 74] on icon "button" at bounding box center [888, 72] width 24 height 24
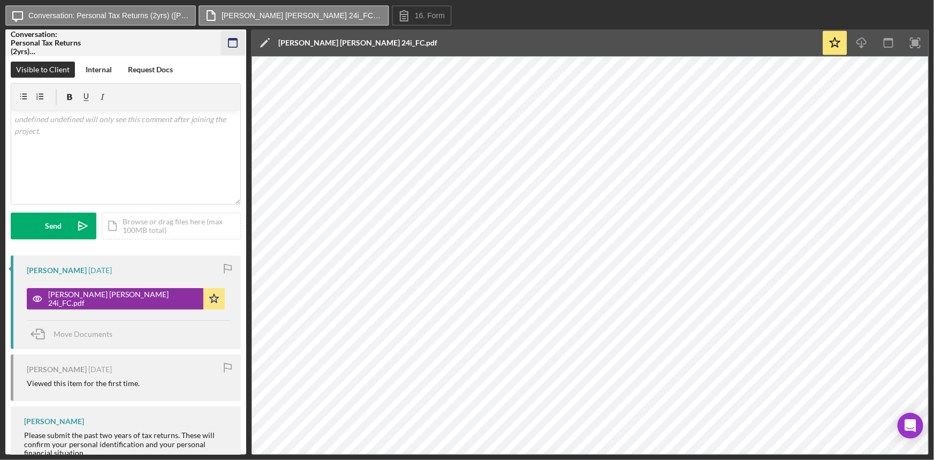
click at [231, 43] on icon "button" at bounding box center [233, 43] width 24 height 24
